Goal: Use online tool/utility: Utilize a website feature to perform a specific function

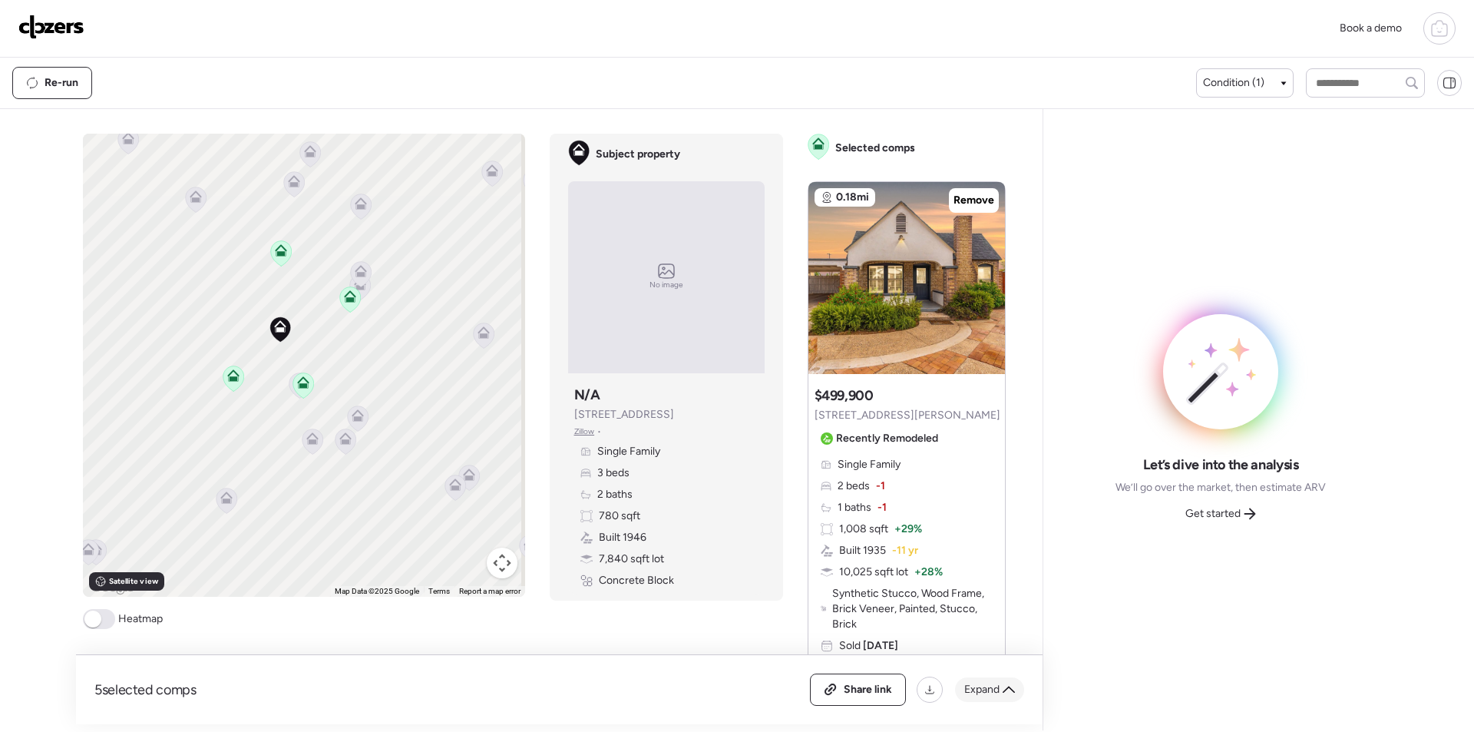
click at [996, 692] on span "Expand" at bounding box center [981, 689] width 35 height 15
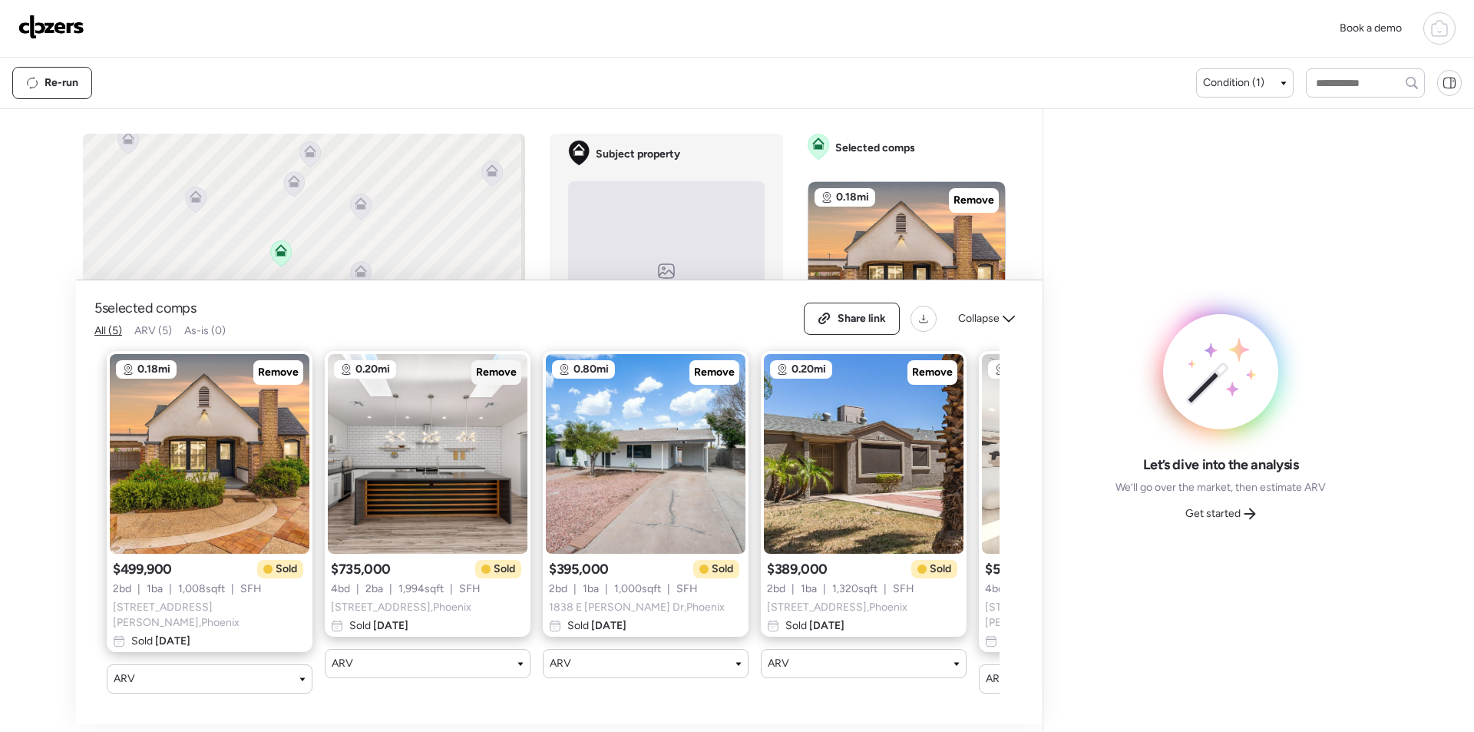
click at [501, 385] on div "Remove" at bounding box center [496, 372] width 50 height 25
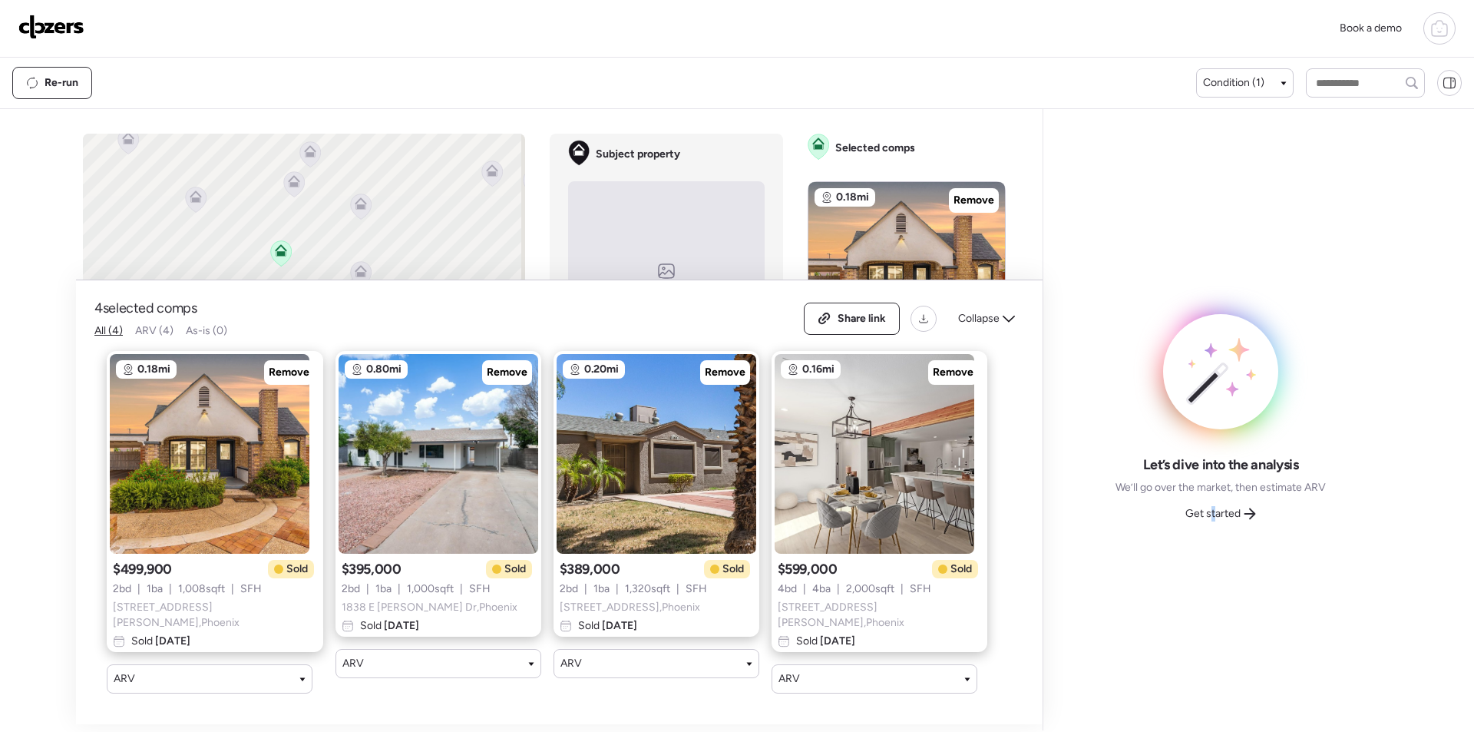
click at [1217, 510] on span "Get started" at bounding box center [1212, 513] width 55 height 15
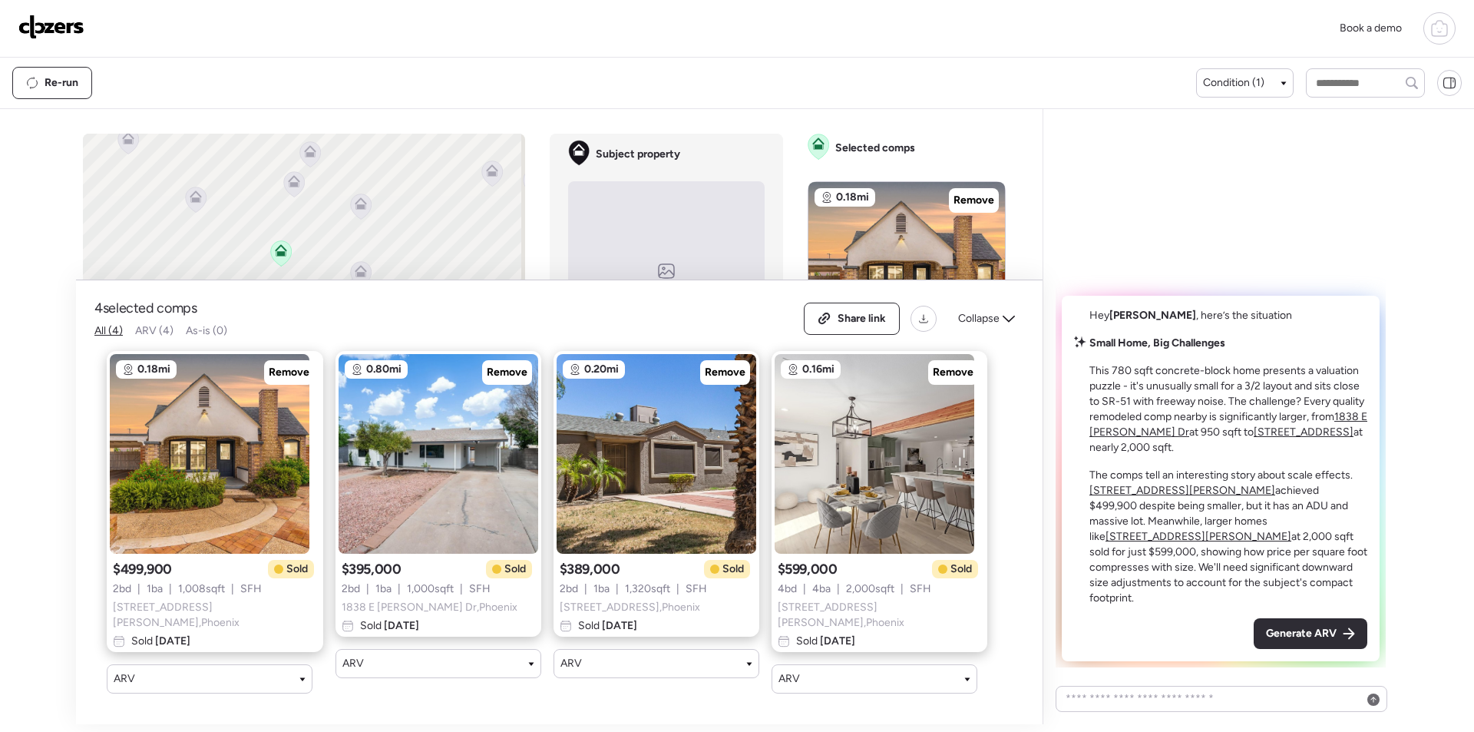
click at [768, 259] on div "Subject property No image Subject property N/A [STREET_ADDRESS] • Single Family…" at bounding box center [666, 367] width 233 height 467
click at [1007, 319] on icon at bounding box center [1009, 318] width 12 height 12
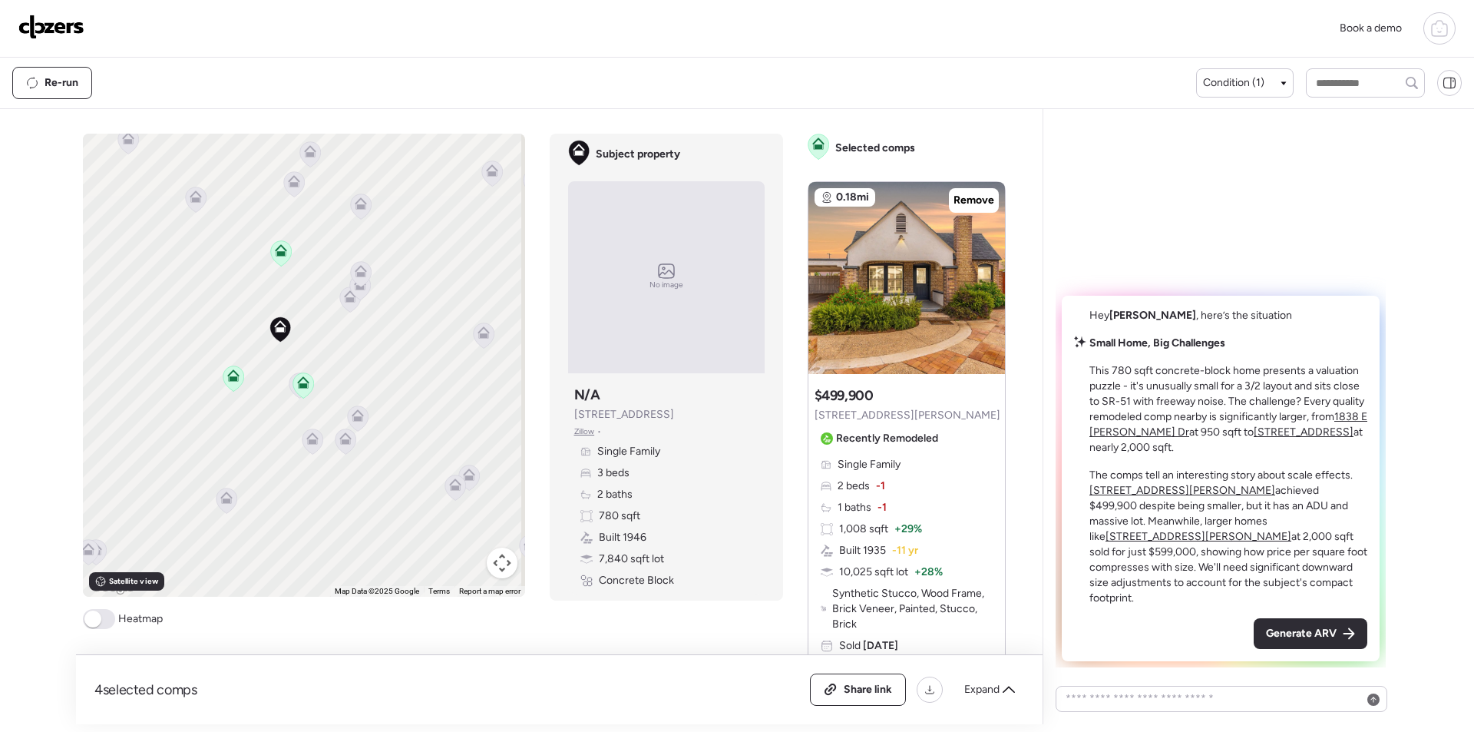
click at [1277, 636] on span "Generate ARV" at bounding box center [1301, 633] width 71 height 15
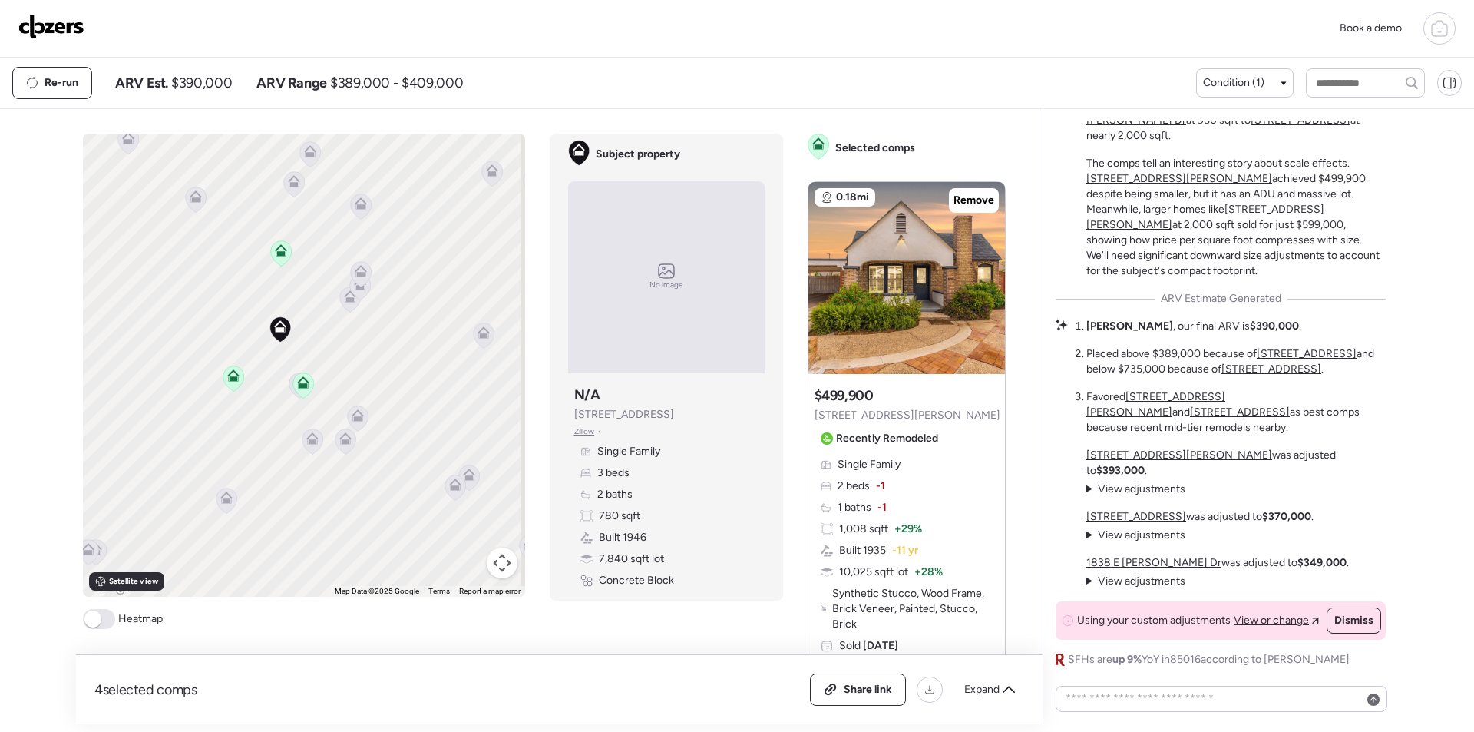
click at [219, 88] on span "$390,000" at bounding box center [201, 83] width 61 height 18
copy span "390,000"
click at [863, 695] on span "Share link" at bounding box center [868, 689] width 48 height 15
